Goal: Find contact information: Find contact information

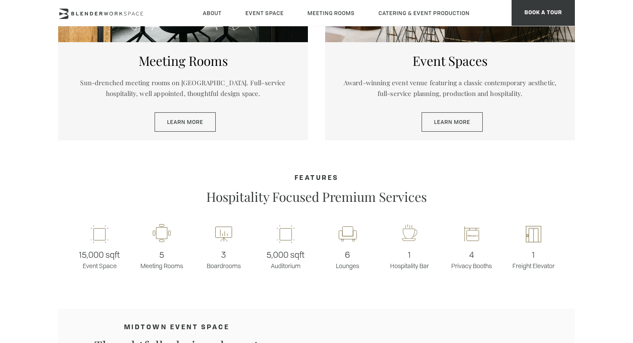
scroll to position [117, 0]
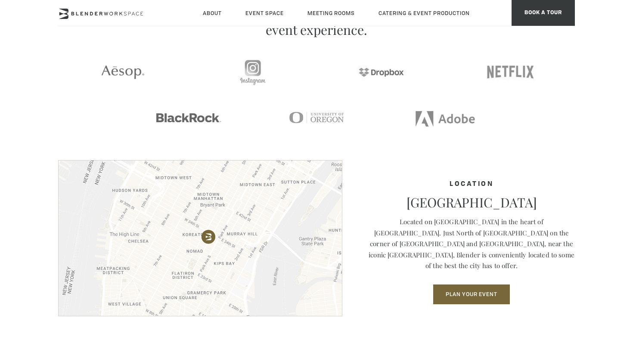
scroll to position [1268, 0]
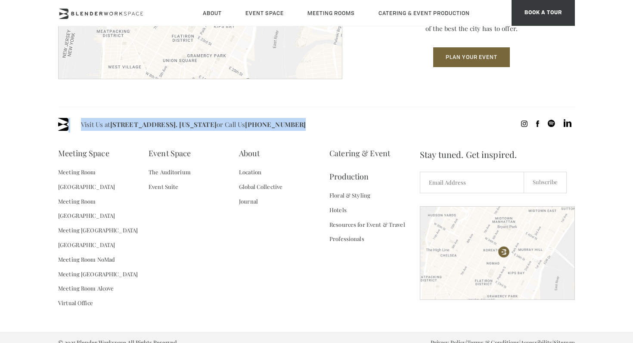
drag, startPoint x: 113, startPoint y: 114, endPoint x: 129, endPoint y: 137, distance: 27.5
click at [130, 137] on div "Visit Us at [STREET_ADDRESS]. [US_STATE] or Call Us [PHONE_NUMBER] Meeting Spac…" at bounding box center [316, 219] width 517 height 225
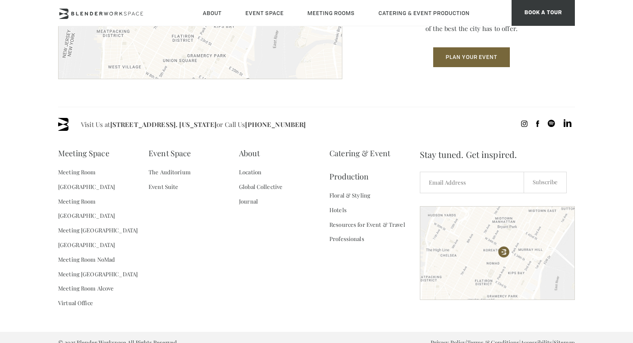
click at [129, 137] on div "Visit Us at [STREET_ADDRESS]. [US_STATE] or Call Us [PHONE_NUMBER] Meeting Spac…" at bounding box center [316, 219] width 517 height 225
drag, startPoint x: 111, startPoint y: 115, endPoint x: 114, endPoint y: 131, distance: 15.3
click at [114, 131] on div "Visit Us at [STREET_ADDRESS]. [US_STATE] or Call Us [PHONE_NUMBER] Meeting Spac…" at bounding box center [316, 219] width 517 height 225
click at [114, 131] on span "Visit Us at 135 Madison Ave / E 31st St - Fl 8. New York or Call Us (718) 395-4…" at bounding box center [193, 124] width 225 height 13
drag, startPoint x: 114, startPoint y: 115, endPoint x: 115, endPoint y: 127, distance: 11.3
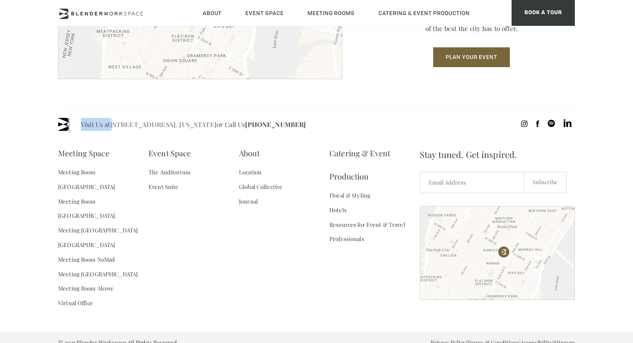
click at [115, 127] on div "Visit Us at [STREET_ADDRESS]. [US_STATE] or Call Us [PHONE_NUMBER] Meeting Spac…" at bounding box center [316, 219] width 517 height 225
click at [116, 117] on div "Visit Us at [STREET_ADDRESS]. [US_STATE] or Call Us [PHONE_NUMBER] Meeting Spac…" at bounding box center [316, 219] width 517 height 225
drag, startPoint x: 113, startPoint y: 118, endPoint x: 240, endPoint y: 127, distance: 127.4
click at [240, 127] on span "Visit Us at 135 Madison Ave / E 31st St - Fl 8. New York or Call Us (718) 395-4…" at bounding box center [193, 124] width 225 height 13
copy link "[STREET_ADDRESS]. [US_STATE]"
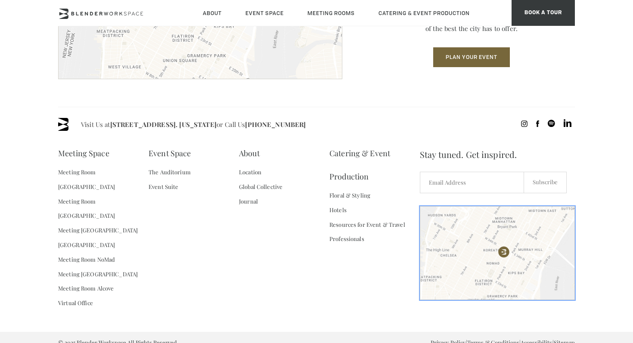
click at [495, 240] on div at bounding box center [497, 253] width 155 height 94
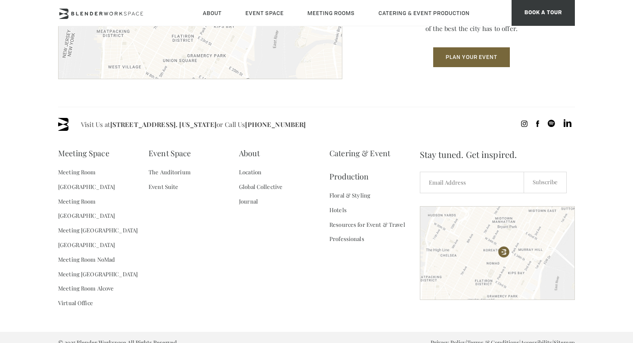
click at [121, 131] on div "Visit Us at 135 Madison Ave / E 31st St - Fl 8. New York or Call Us (718) 395-4…" at bounding box center [316, 124] width 517 height 13
drag, startPoint x: 113, startPoint y: 115, endPoint x: 119, endPoint y: 128, distance: 15.1
click at [119, 128] on div "Visit Us at [STREET_ADDRESS]. [US_STATE] or Call Us [PHONE_NUMBER] Meeting Spac…" at bounding box center [316, 219] width 517 height 225
click at [156, 142] on link "Event Space" at bounding box center [170, 153] width 42 height 23
drag, startPoint x: 114, startPoint y: 118, endPoint x: 153, endPoint y: 137, distance: 44.1
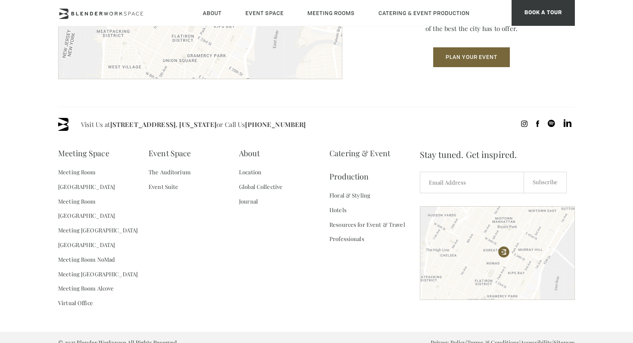
click at [153, 137] on div "Visit Us at [STREET_ADDRESS]. [US_STATE] or Call Us [PHONE_NUMBER] Meeting Spac…" at bounding box center [316, 219] width 517 height 225
drag, startPoint x: 113, startPoint y: 134, endPoint x: 112, endPoint y: 122, distance: 12.9
click at [112, 122] on div "Visit Us at [STREET_ADDRESS]. [US_STATE] or Call Us [PHONE_NUMBER] Meeting Spac…" at bounding box center [316, 219] width 517 height 225
copy span "[STREET_ADDRESS]. [US_STATE] or Call Us [PHONE_NUMBER]"
